Goal: Find specific page/section: Find specific page/section

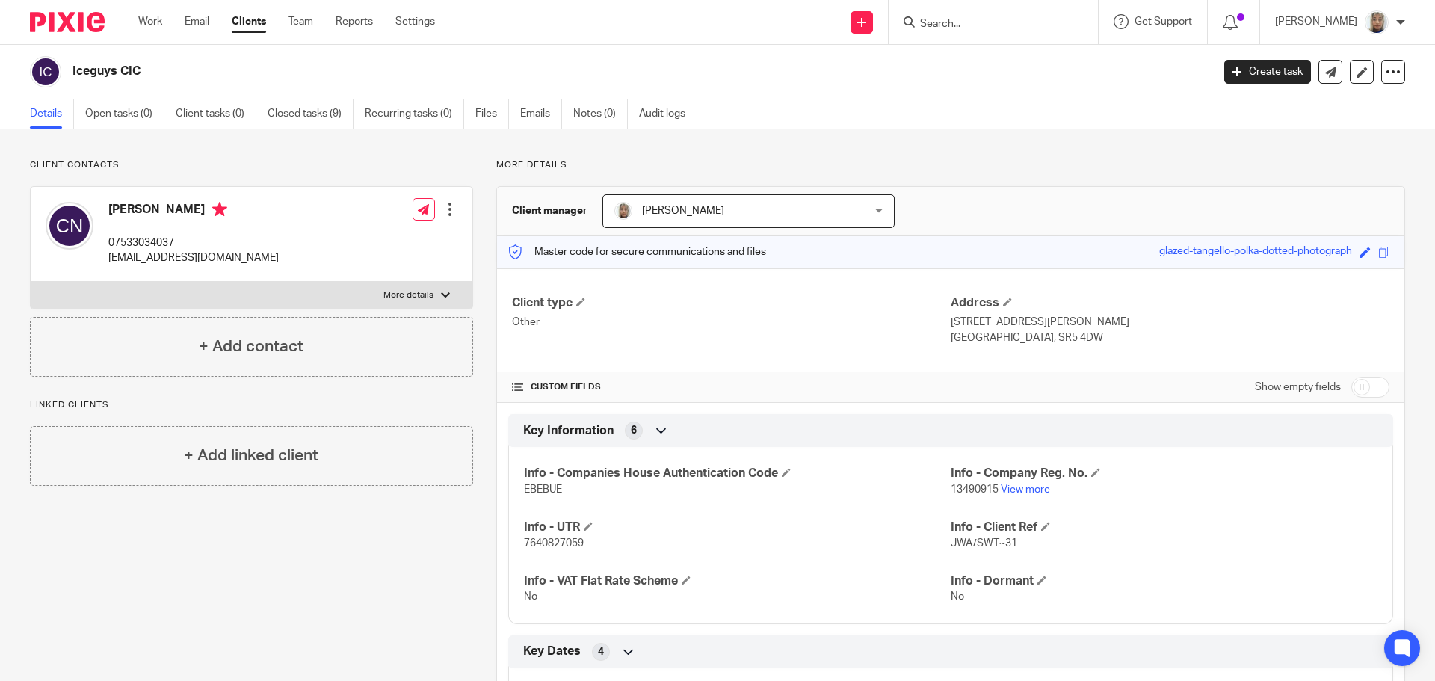
click at [934, 19] on input "Search" at bounding box center [986, 24] width 135 height 13
type input "365"
click at [1001, 57] on link at bounding box center [1028, 64] width 224 height 34
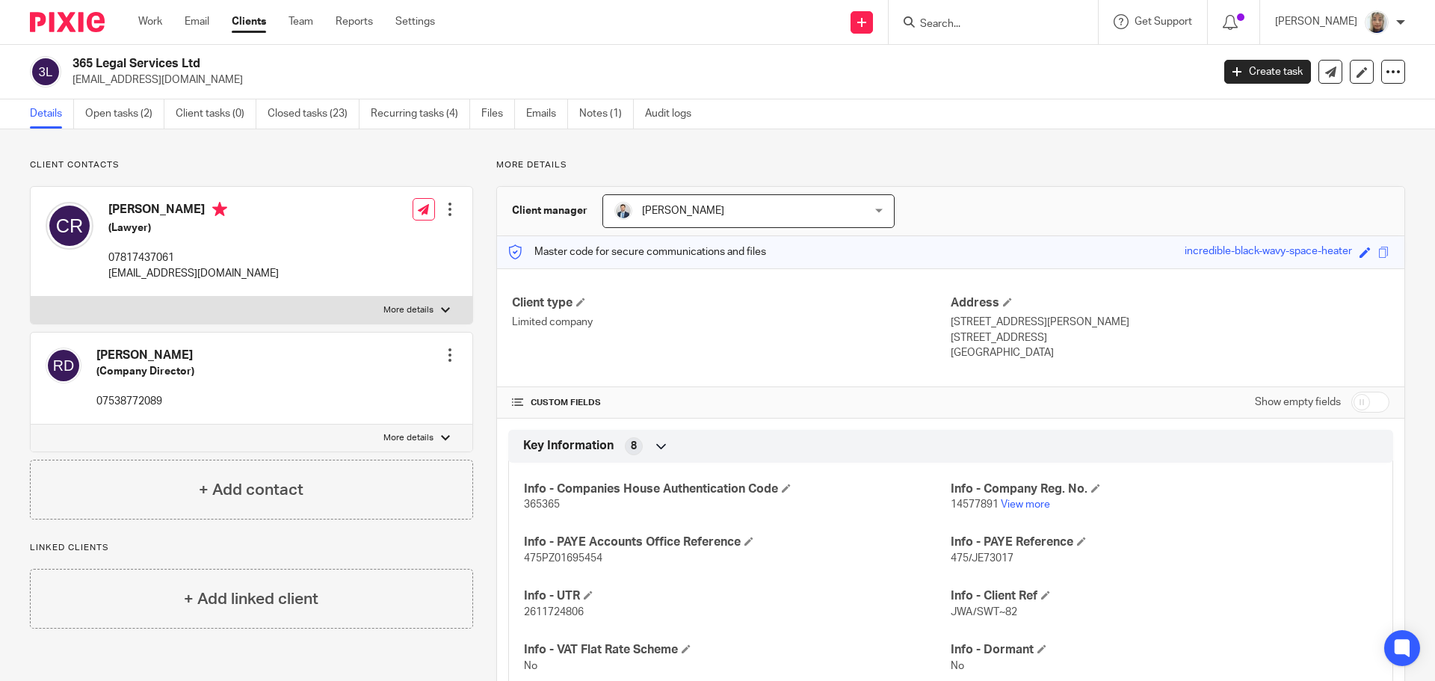
click at [107, 277] on div "Clark Robinson (Lawyer) 07817437061 office@365legalservices.co.uk" at bounding box center [162, 241] width 233 height 94
click at [151, 30] on div "Work Email Clients Team Reports Settings Work Email Clients Team Reports Settin…" at bounding box center [290, 22] width 334 height 44
click at [150, 26] on link "Work" at bounding box center [150, 21] width 24 height 15
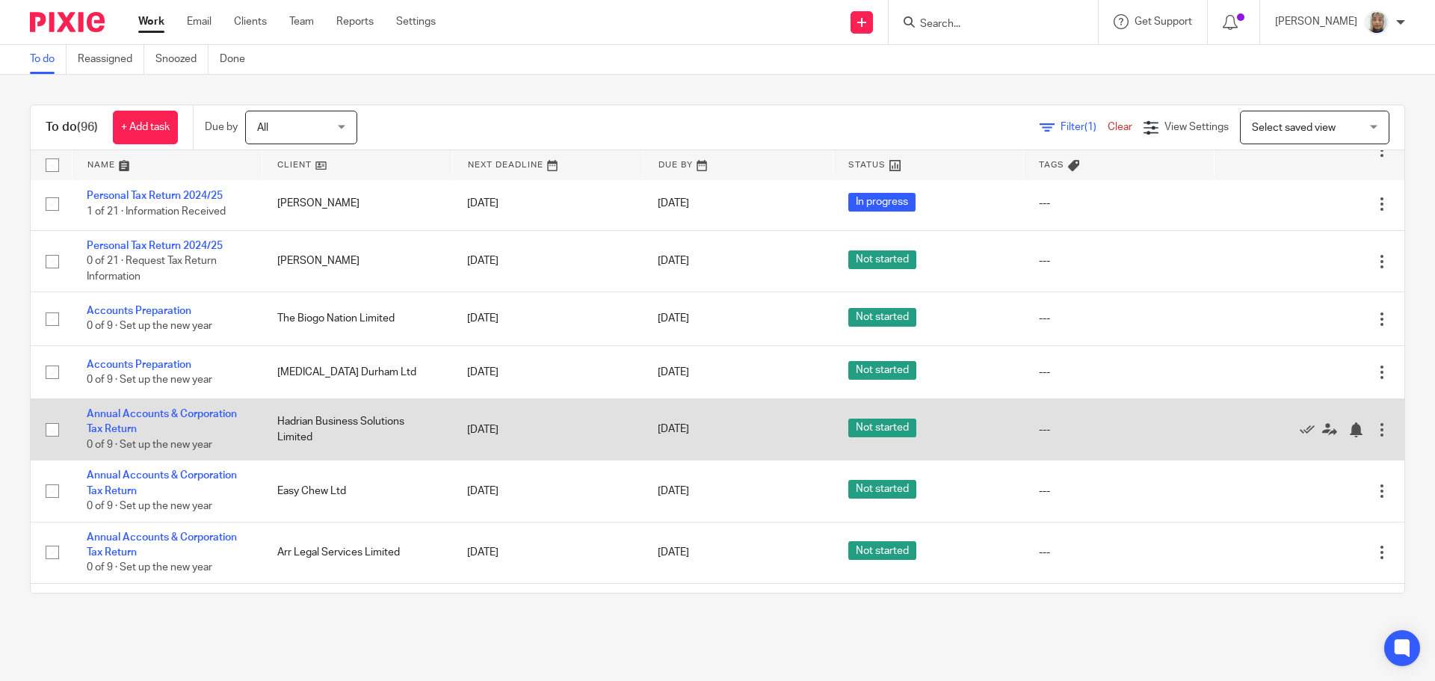
scroll to position [5045, 0]
